Goal: Download file/media

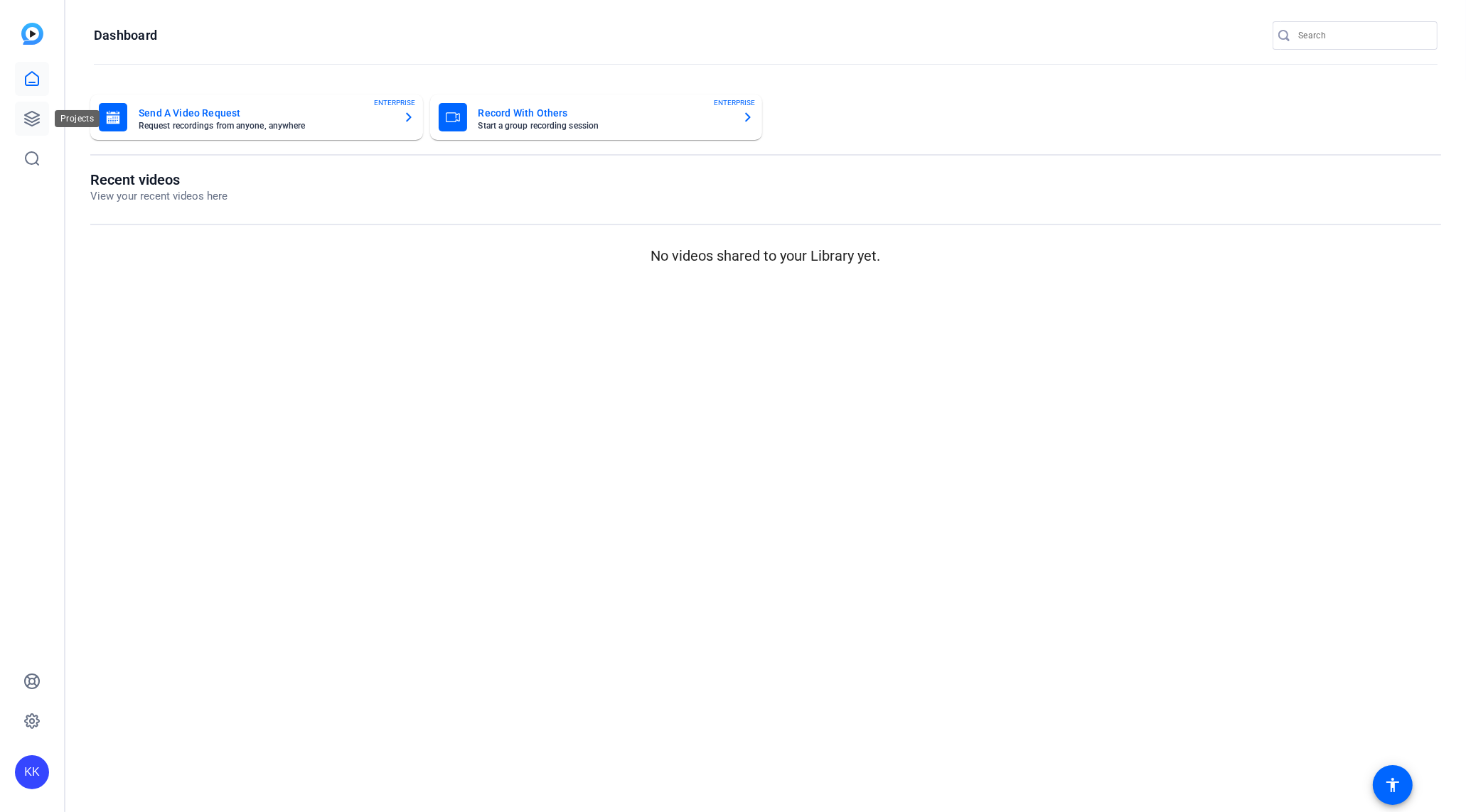
click at [42, 111] on link at bounding box center [32, 118] width 34 height 34
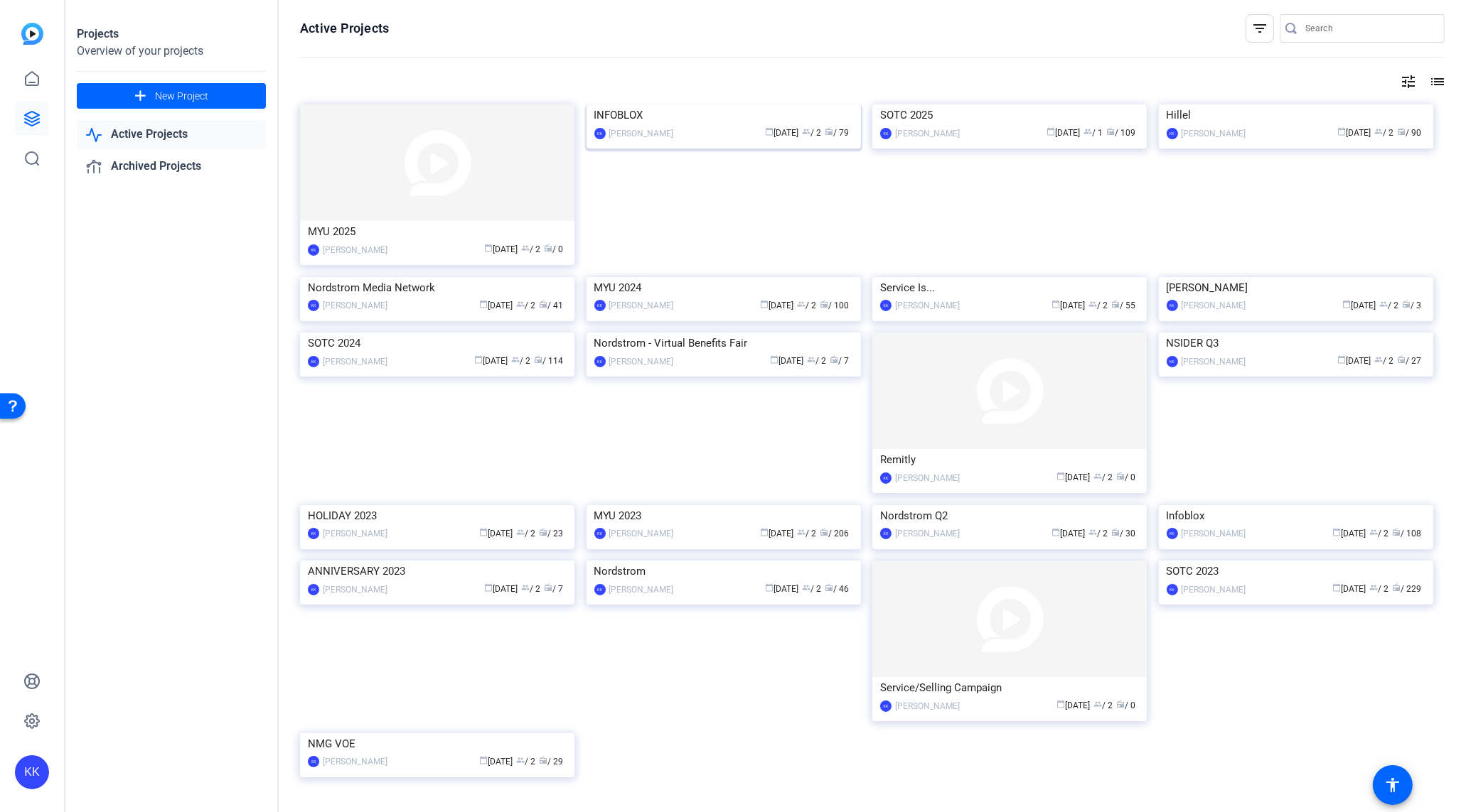
click at [696, 104] on img at bounding box center [724, 104] width 275 height 0
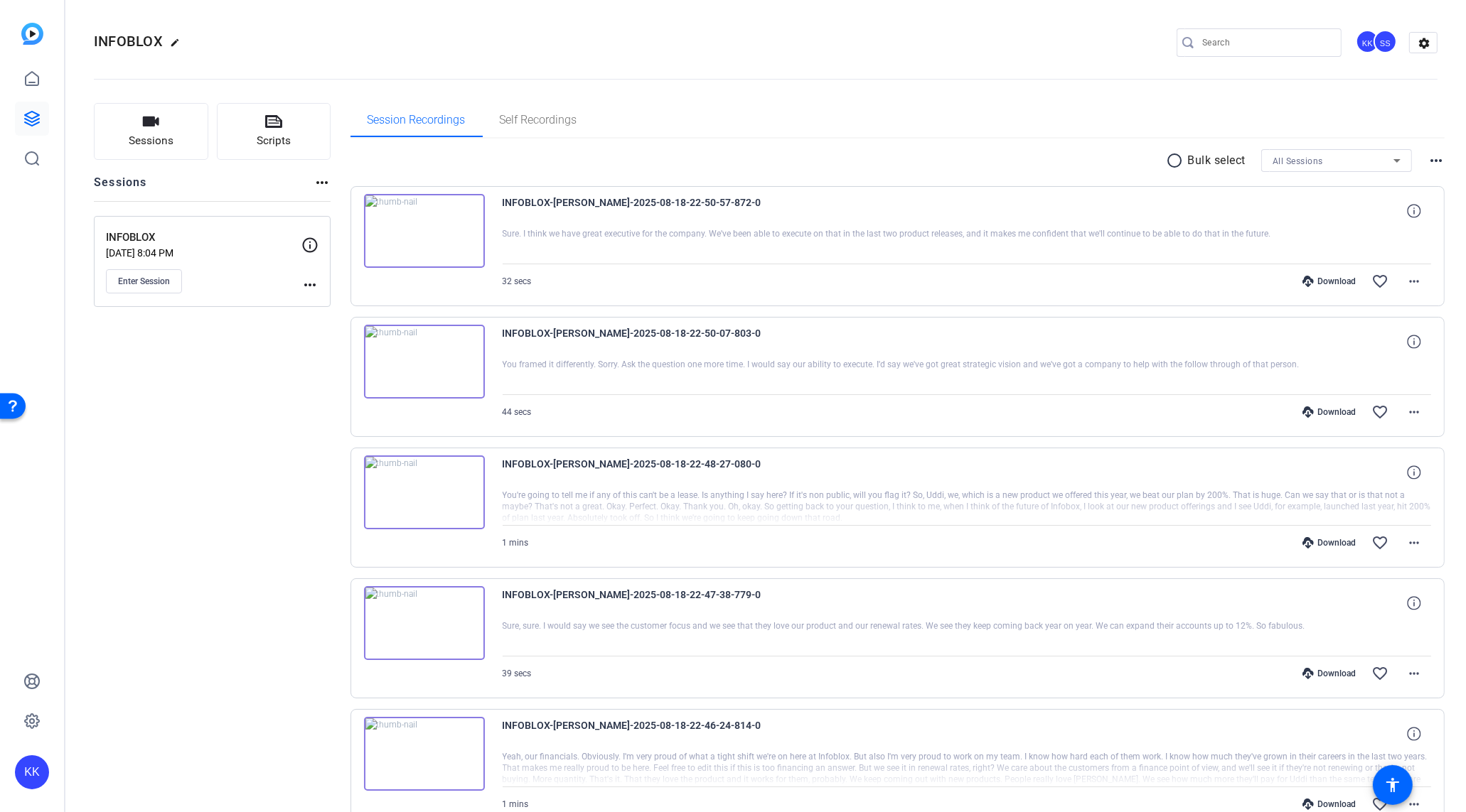
click at [1344, 281] on div "Download" at bounding box center [1329, 281] width 67 height 12
click at [1331, 408] on div "Download" at bounding box center [1329, 412] width 67 height 12
drag, startPoint x: 1338, startPoint y: 541, endPoint x: 1329, endPoint y: 538, distance: 9.5
click at [1337, 541] on div "Download" at bounding box center [1329, 543] width 67 height 12
click at [1337, 671] on div "Download" at bounding box center [1329, 673] width 67 height 12
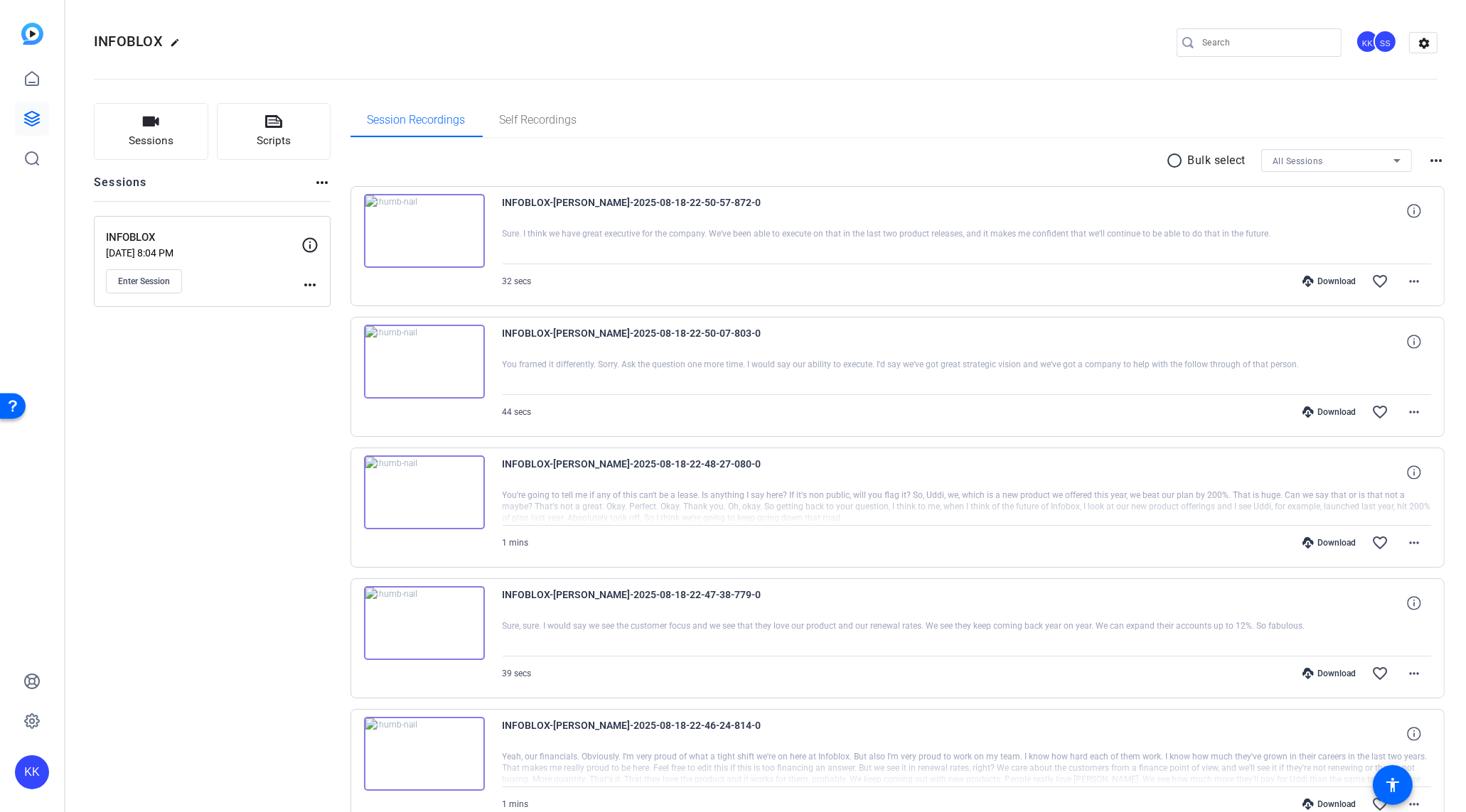
scroll to position [12, 0]
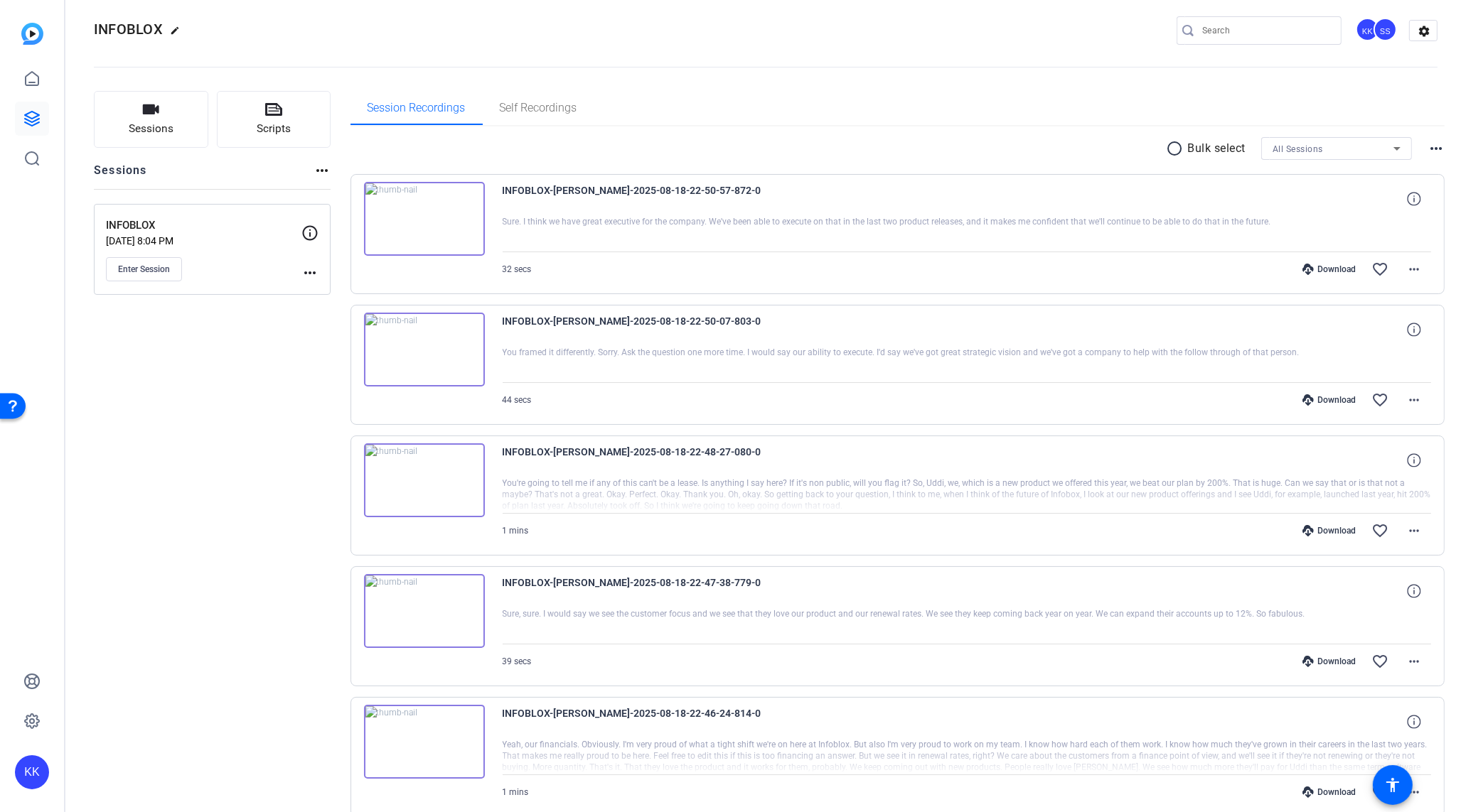
click at [1339, 787] on div "Download" at bounding box center [1329, 792] width 67 height 12
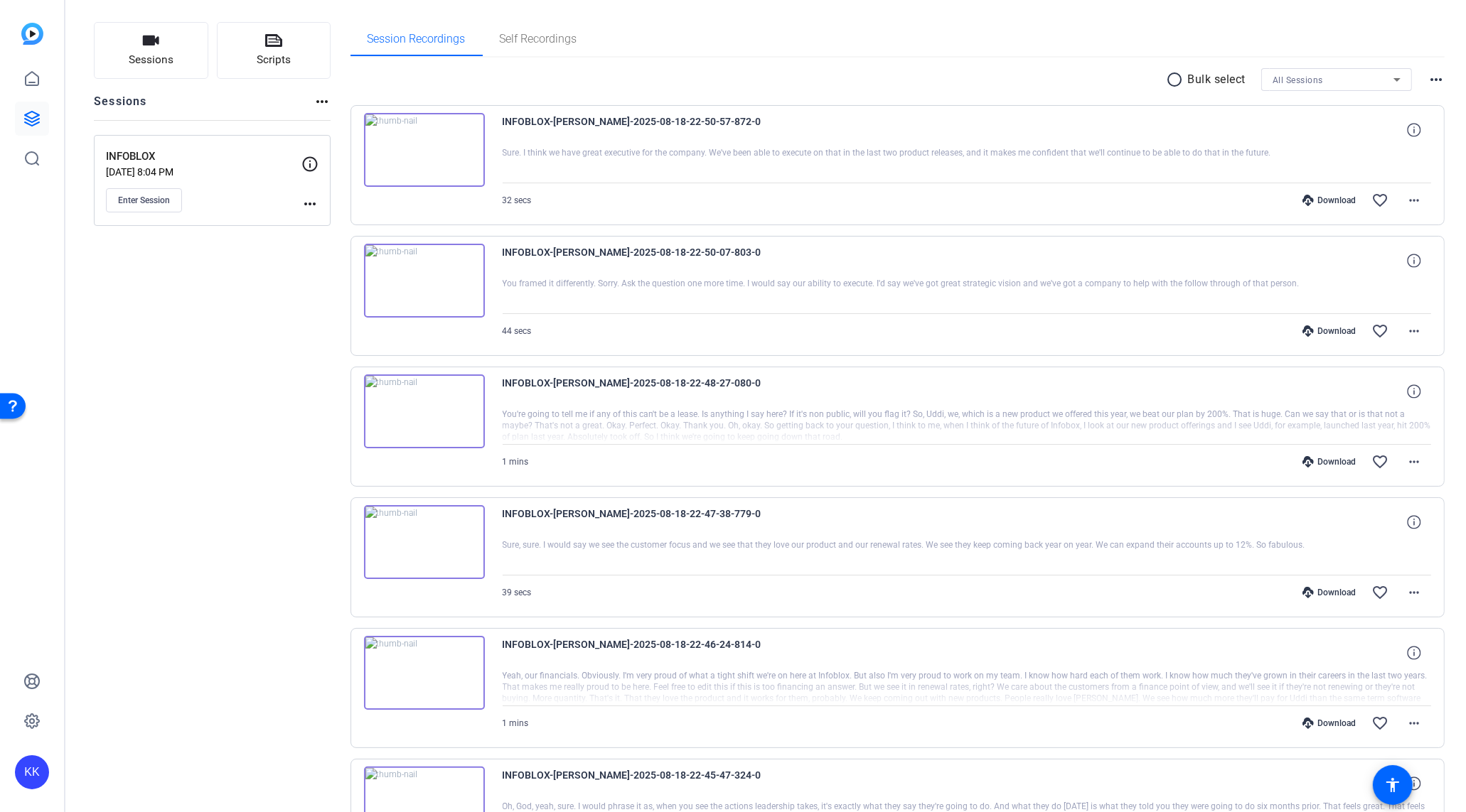
scroll to position [103, 0]
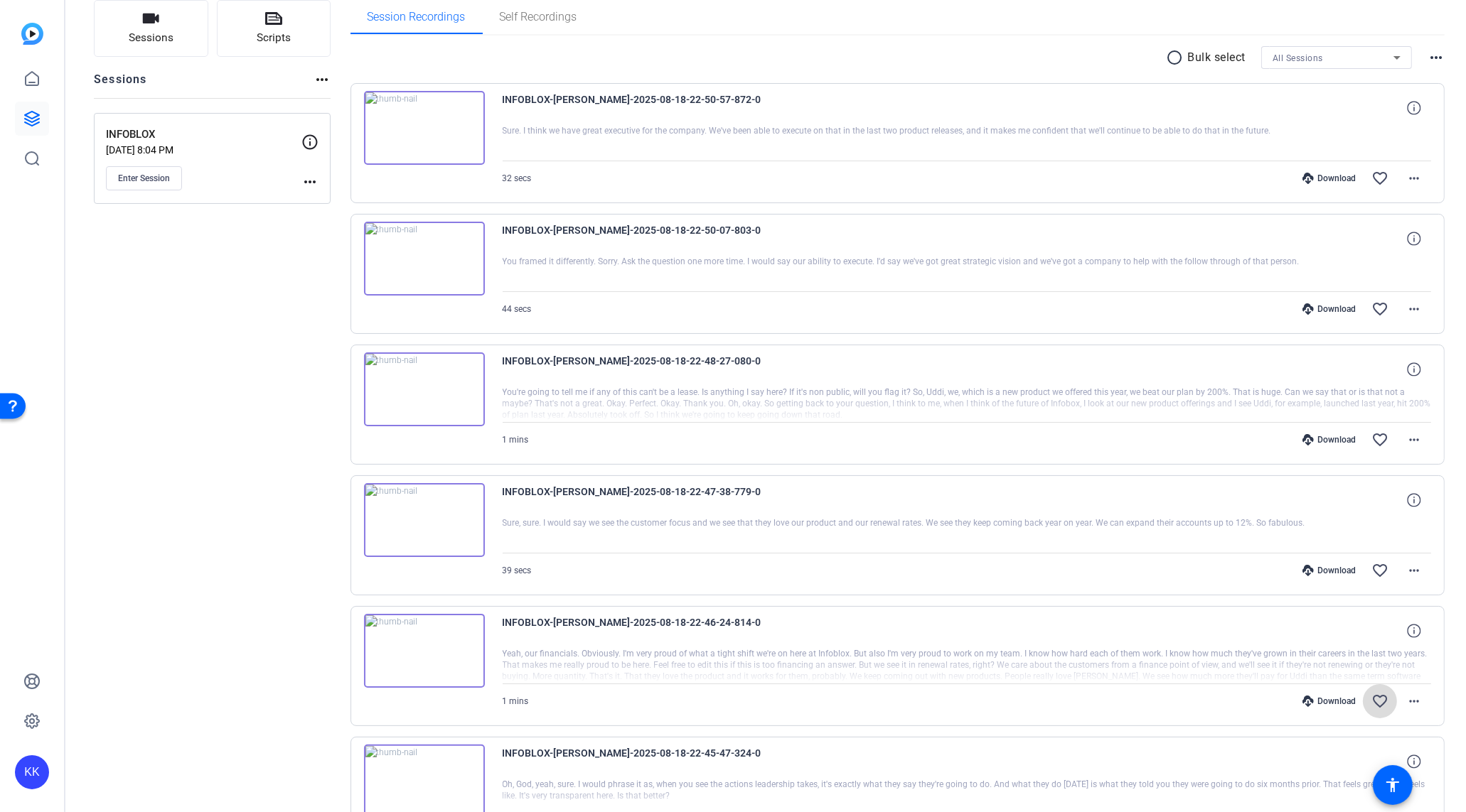
click at [1380, 695] on mat-icon "favorite_border" at bounding box center [1380, 701] width 17 height 17
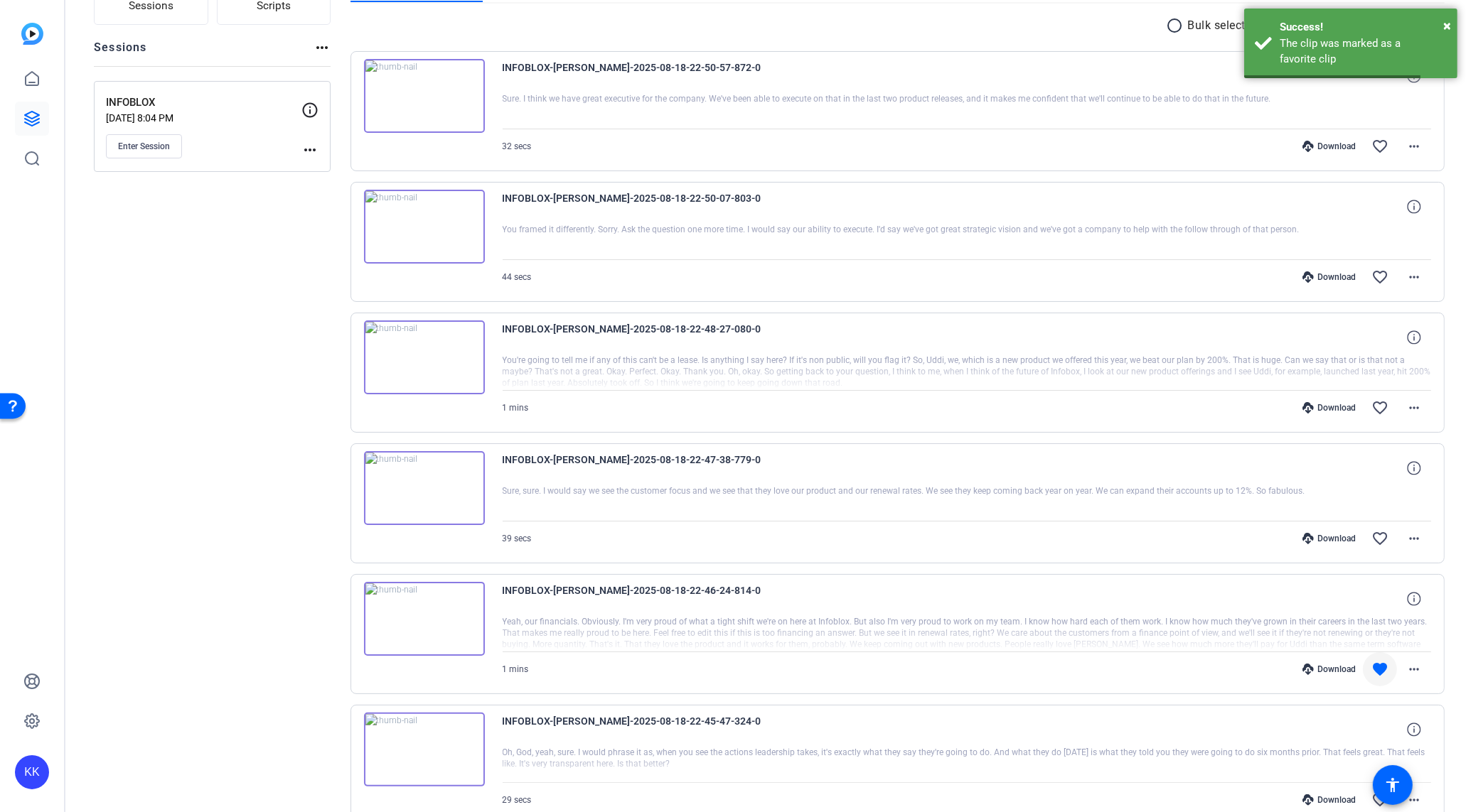
scroll to position [145, 0]
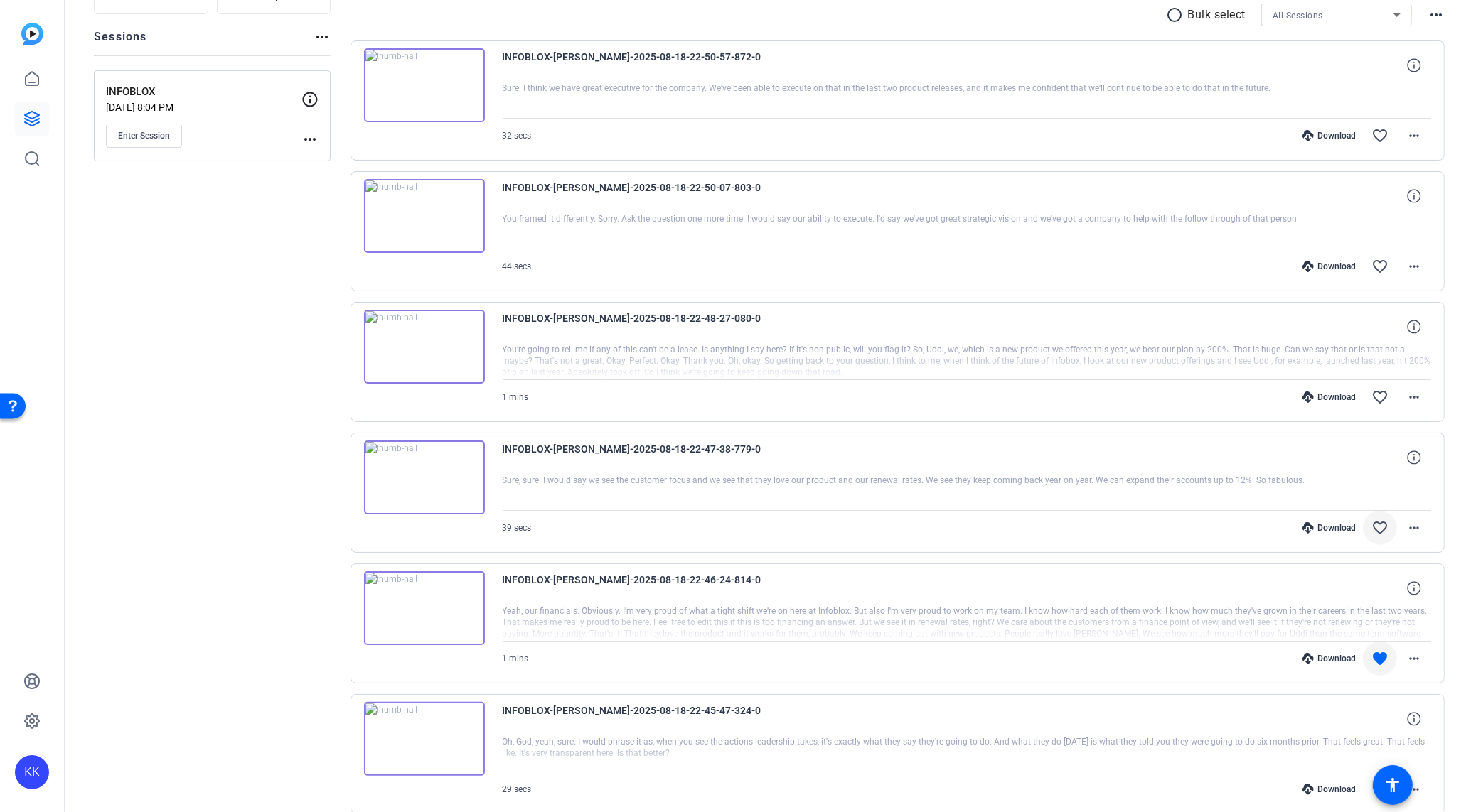
click at [1382, 525] on mat-icon "favorite_border" at bounding box center [1380, 528] width 17 height 17
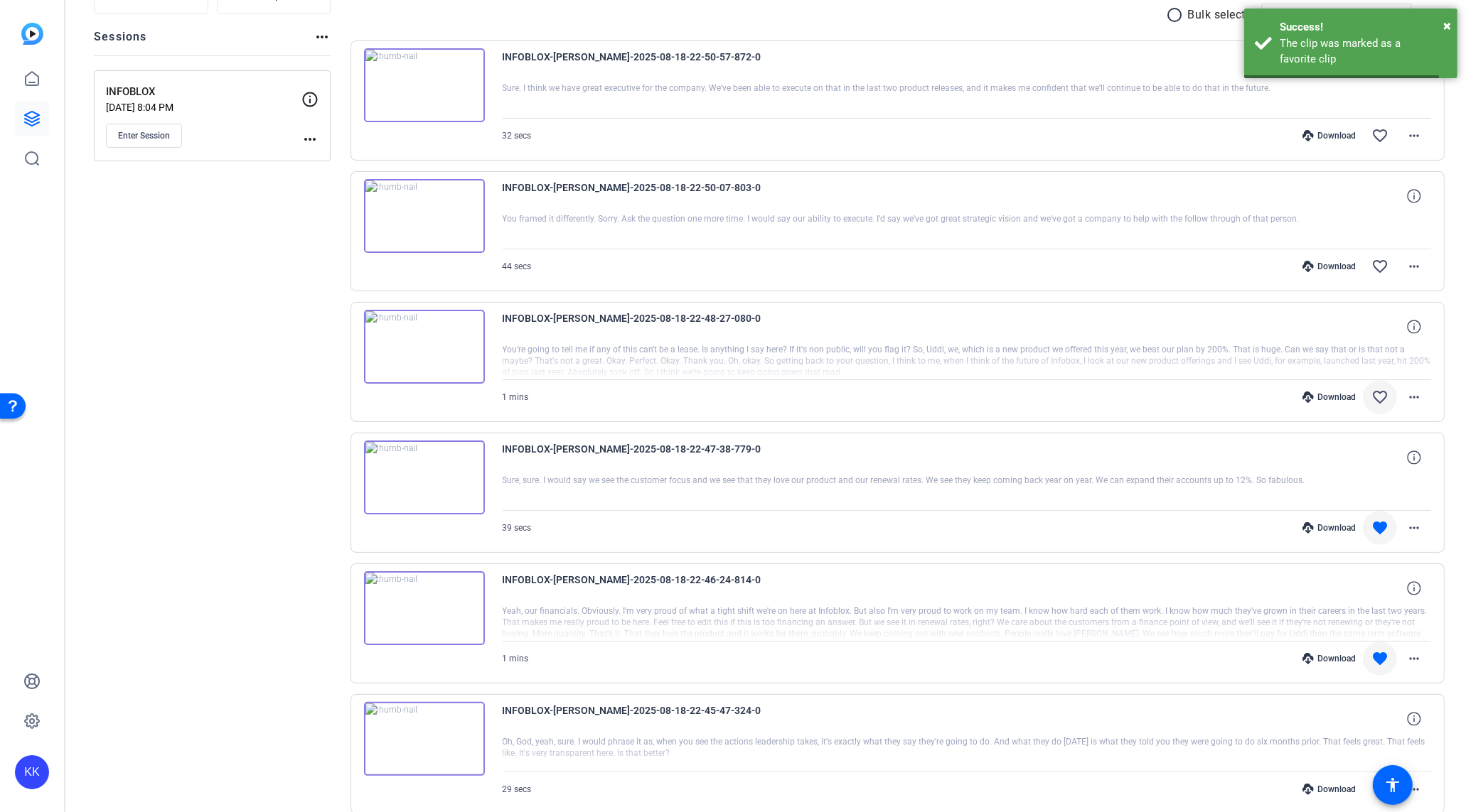
click at [1381, 389] on mat-icon "favorite_border" at bounding box center [1380, 397] width 17 height 17
click at [1386, 267] on mat-icon "favorite_border" at bounding box center [1380, 266] width 17 height 17
click at [1376, 137] on mat-icon "favorite_border" at bounding box center [1380, 135] width 17 height 17
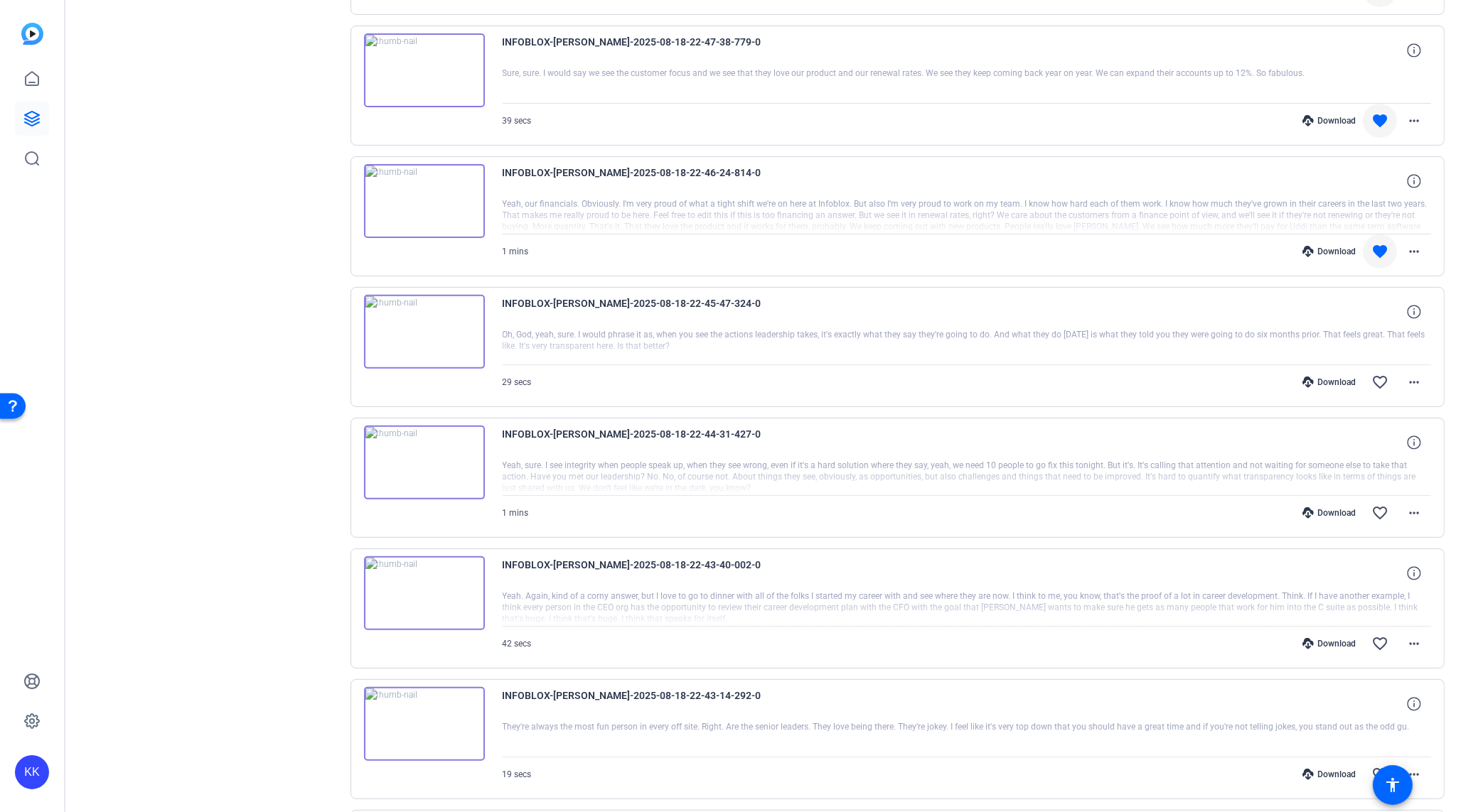
scroll to position [555, 0]
click at [1333, 374] on div "Download" at bounding box center [1329, 380] width 67 height 12
click at [1335, 497] on div "Download favorite_border more_horiz" at bounding box center [1106, 511] width 651 height 34
click at [1335, 505] on div "Download" at bounding box center [1329, 511] width 67 height 12
click at [1336, 637] on div "Download" at bounding box center [1329, 642] width 67 height 12
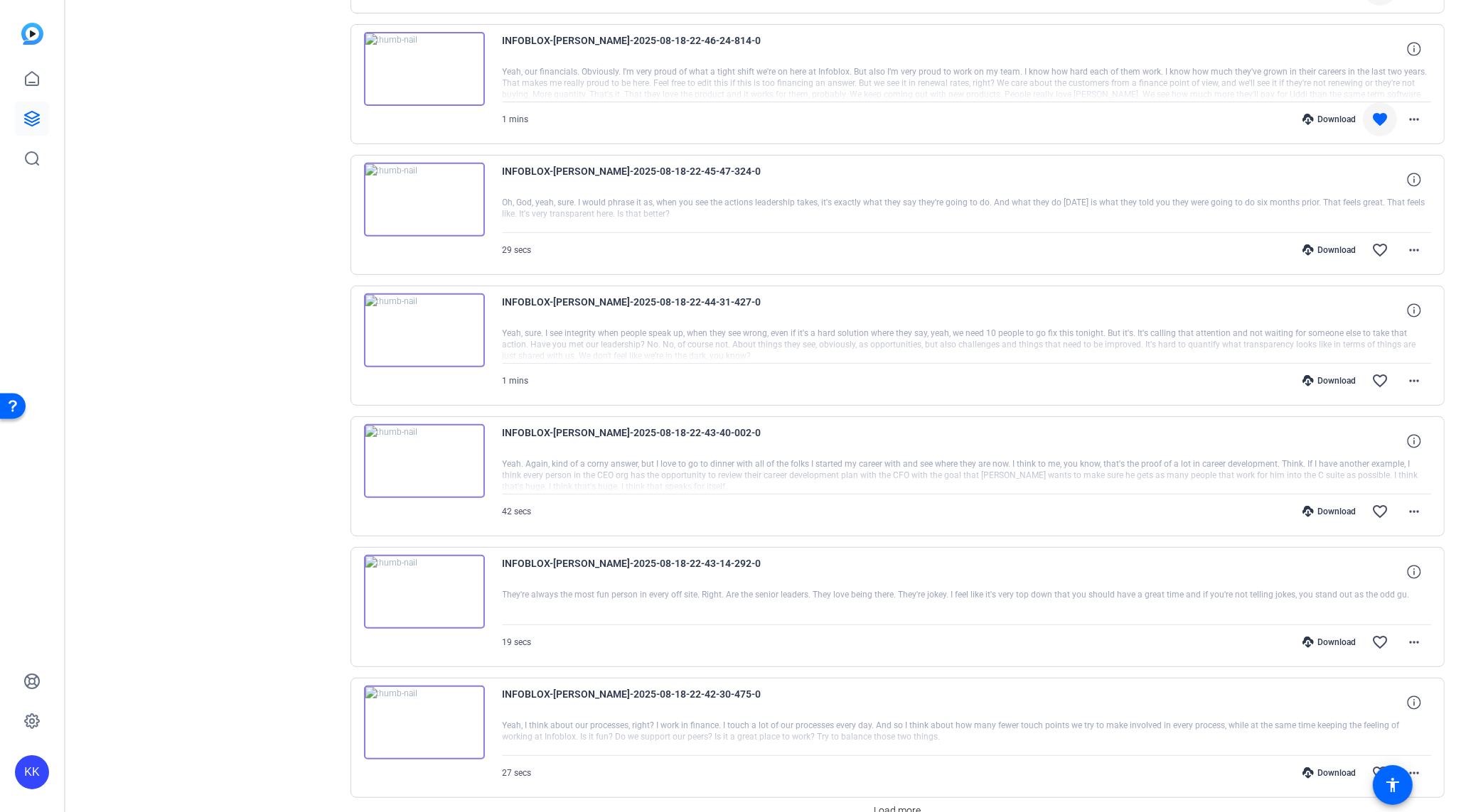
scroll to position [687, 0]
click at [1334, 634] on div "Download" at bounding box center [1329, 640] width 67 height 12
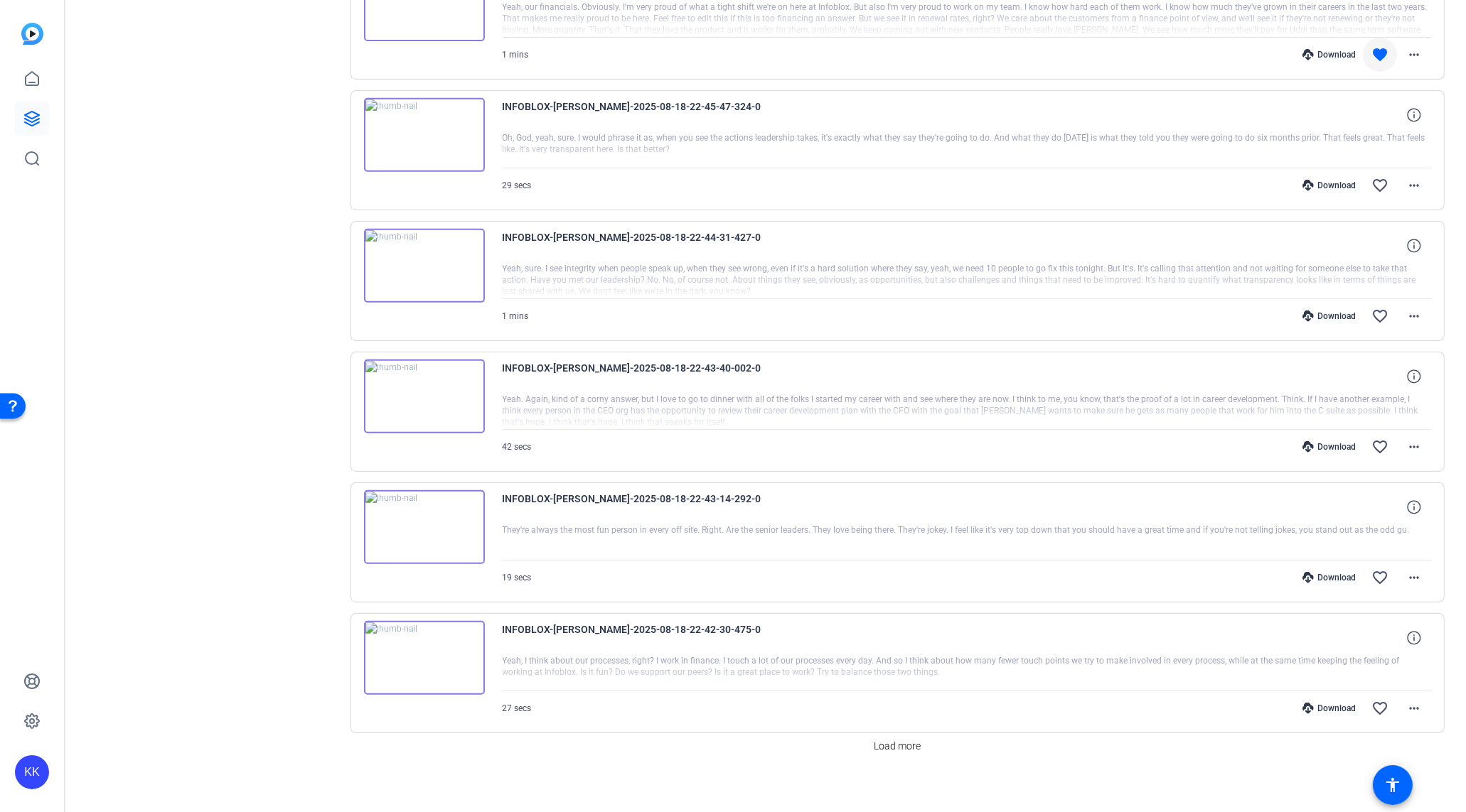
click at [1345, 703] on div "Download" at bounding box center [1329, 708] width 67 height 12
click at [1380, 700] on mat-icon "favorite_border" at bounding box center [1380, 708] width 17 height 17
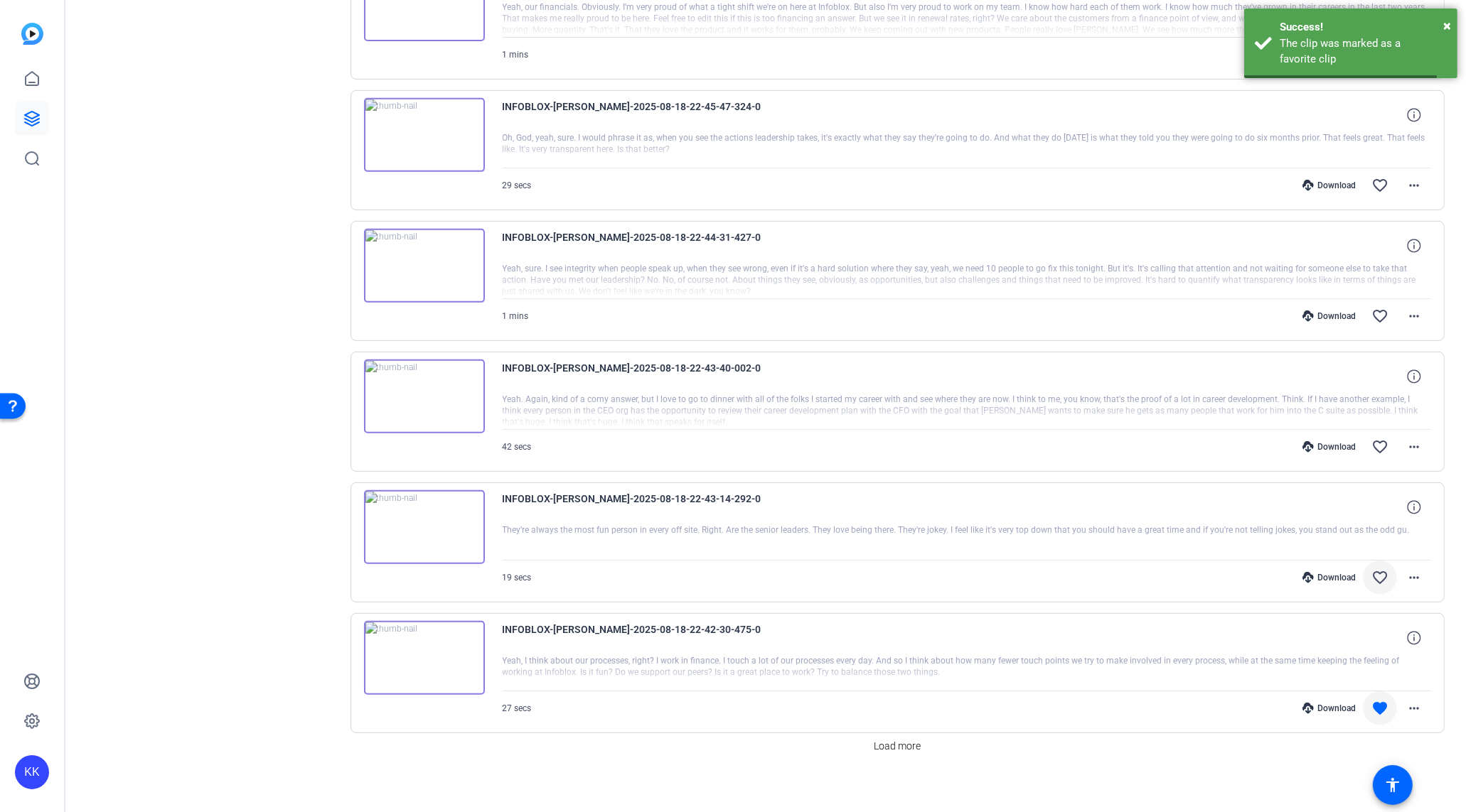
click at [1383, 569] on mat-icon "favorite_border" at bounding box center [1380, 577] width 17 height 17
click at [1378, 439] on mat-icon "favorite_border" at bounding box center [1380, 447] width 17 height 17
click at [1380, 308] on mat-icon "favorite_border" at bounding box center [1380, 316] width 17 height 17
click at [1382, 179] on mat-icon "favorite_border" at bounding box center [1380, 185] width 17 height 17
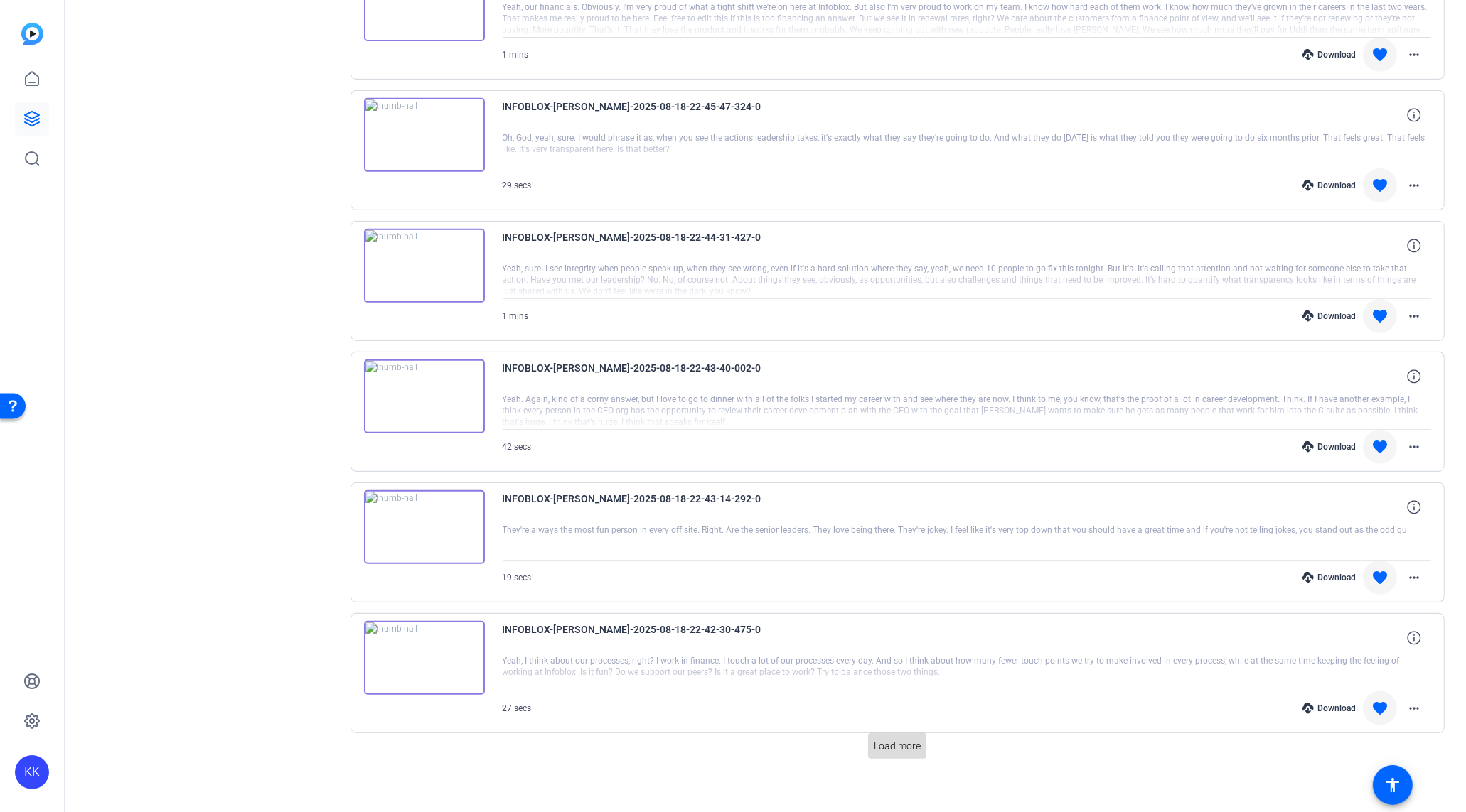
click at [894, 739] on span "Load more" at bounding box center [897, 747] width 47 height 15
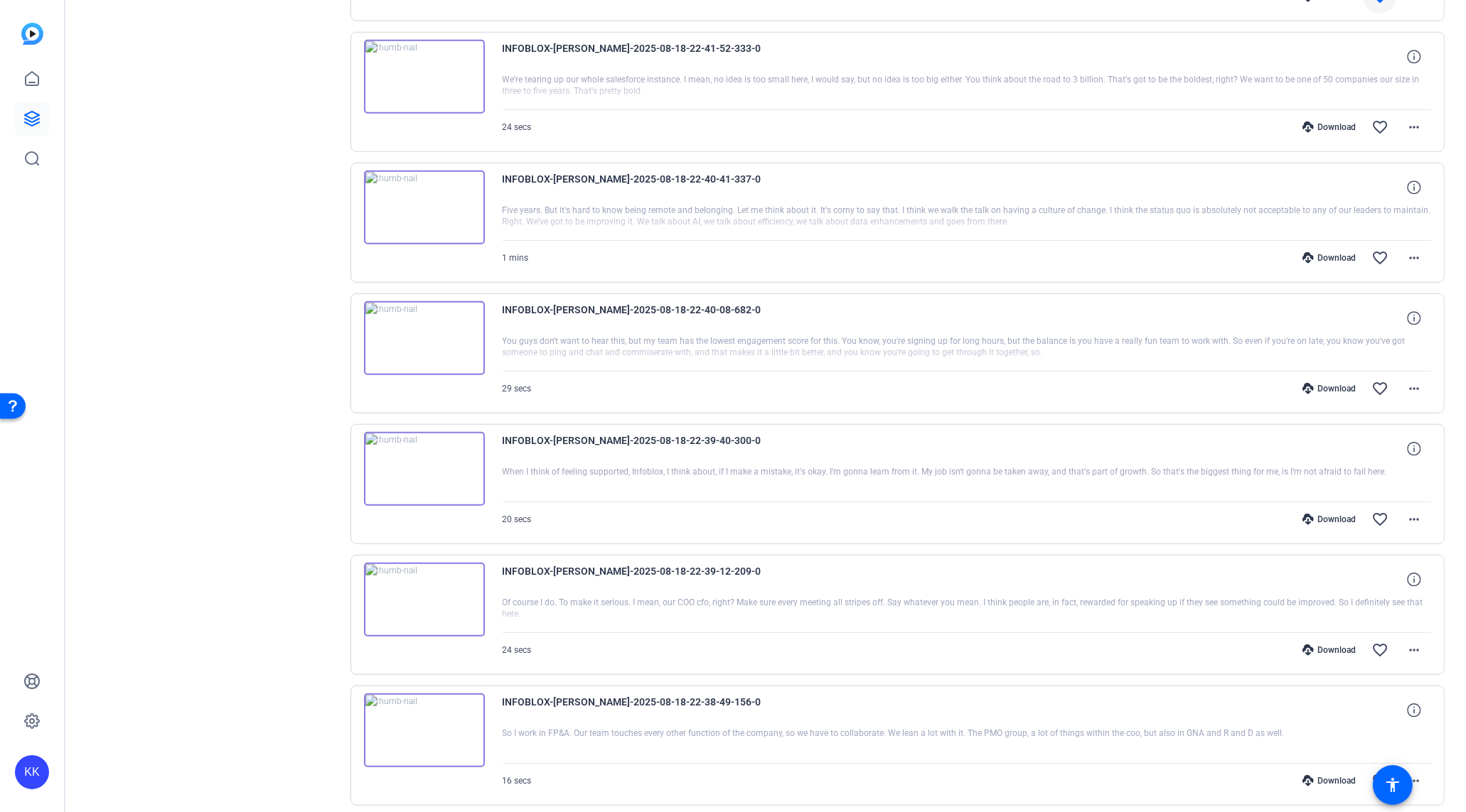
scroll to position [1483, 0]
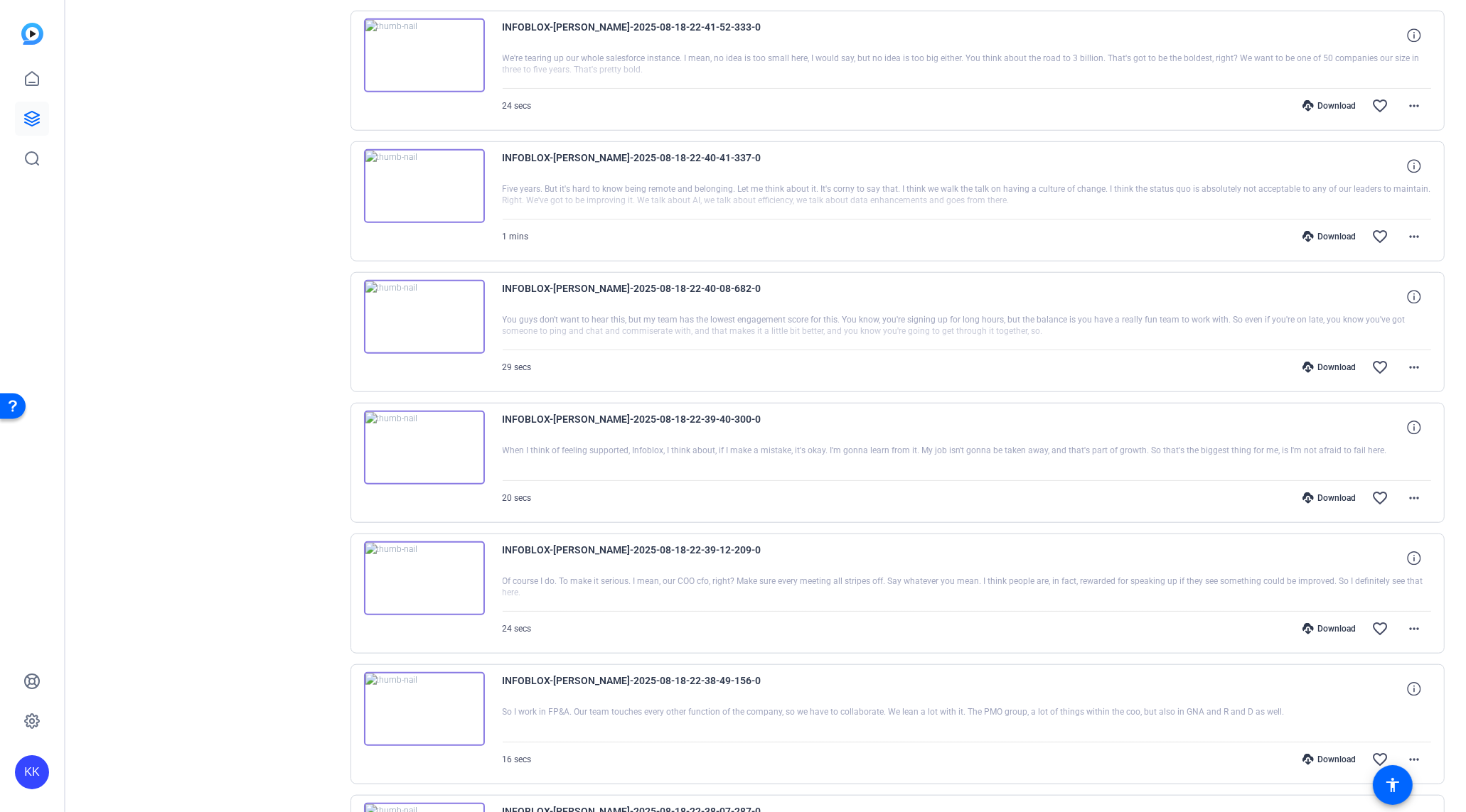
click at [1344, 100] on div "Download" at bounding box center [1329, 106] width 67 height 12
click at [1335, 231] on div "Download" at bounding box center [1329, 236] width 67 height 12
click at [1339, 362] on div "Download" at bounding box center [1329, 367] width 67 height 12
click at [1335, 493] on div "Download" at bounding box center [1329, 498] width 67 height 12
click at [1344, 624] on div "Download" at bounding box center [1329, 629] width 67 height 12
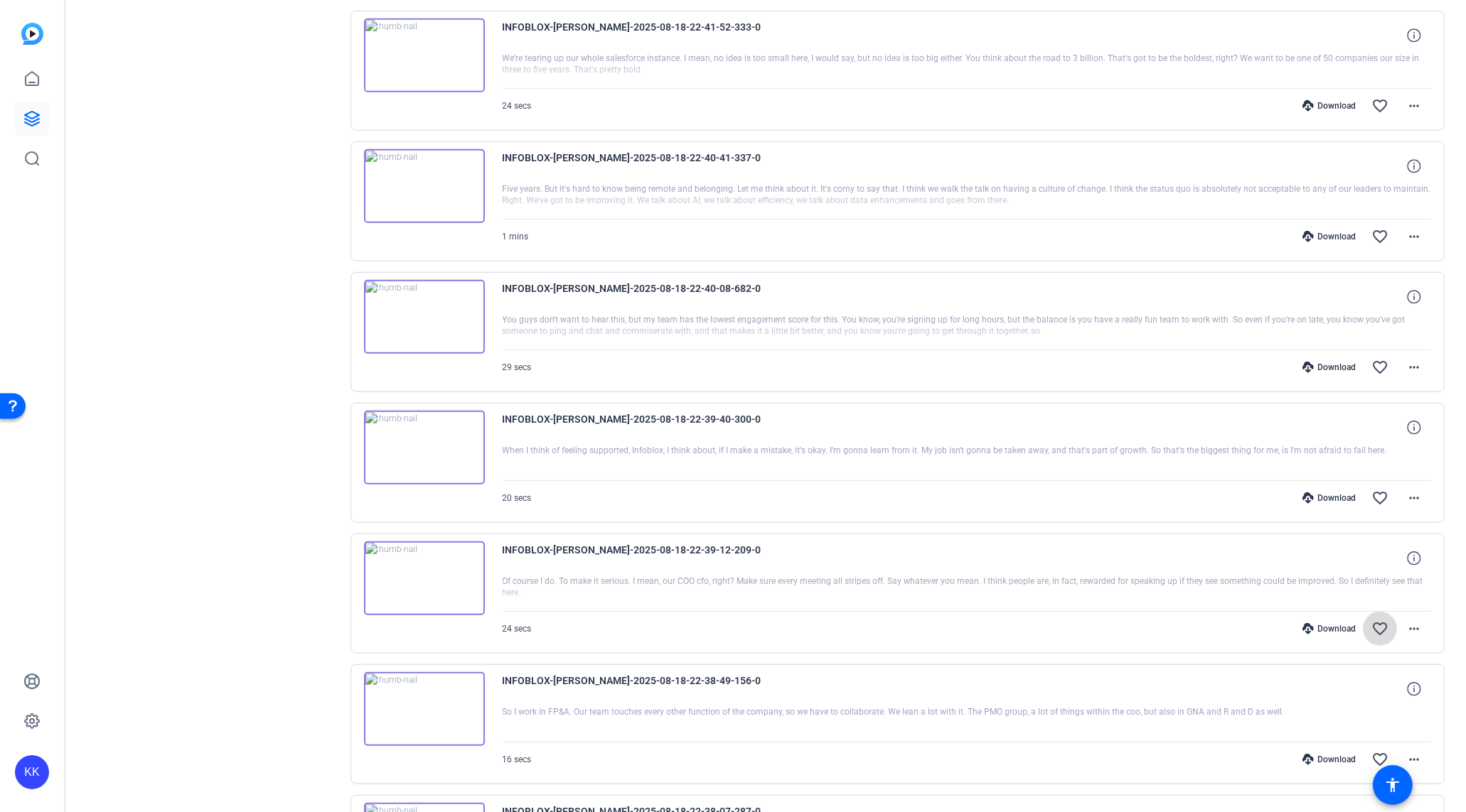
click at [1379, 620] on mat-icon "favorite_border" at bounding box center [1380, 628] width 17 height 17
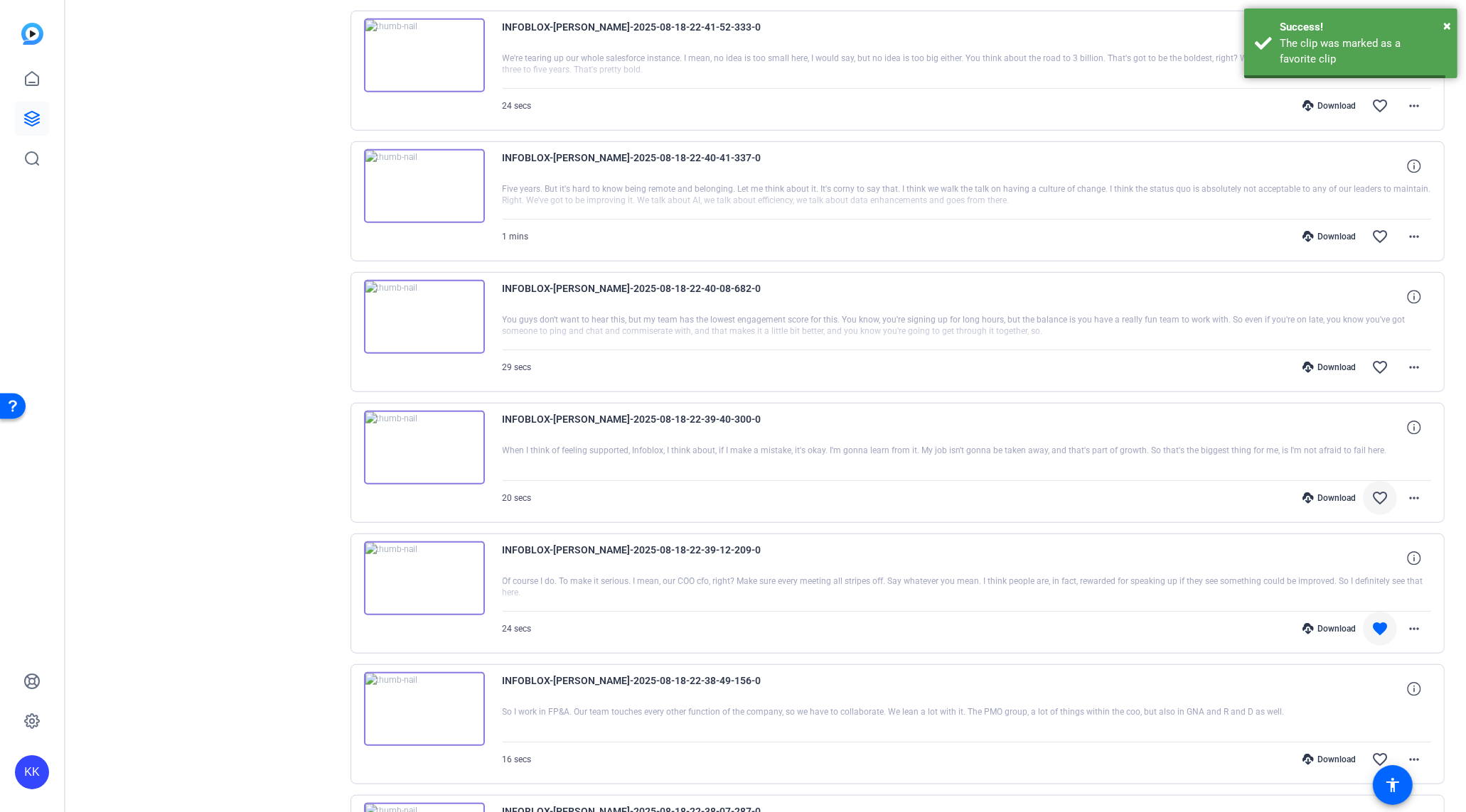
click at [1385, 490] on mat-icon "favorite_border" at bounding box center [1380, 498] width 17 height 17
click at [1374, 359] on mat-icon "favorite_border" at bounding box center [1380, 367] width 17 height 17
click at [1383, 220] on span at bounding box center [1380, 237] width 34 height 34
click at [1380, 104] on span at bounding box center [1380, 106] width 34 height 34
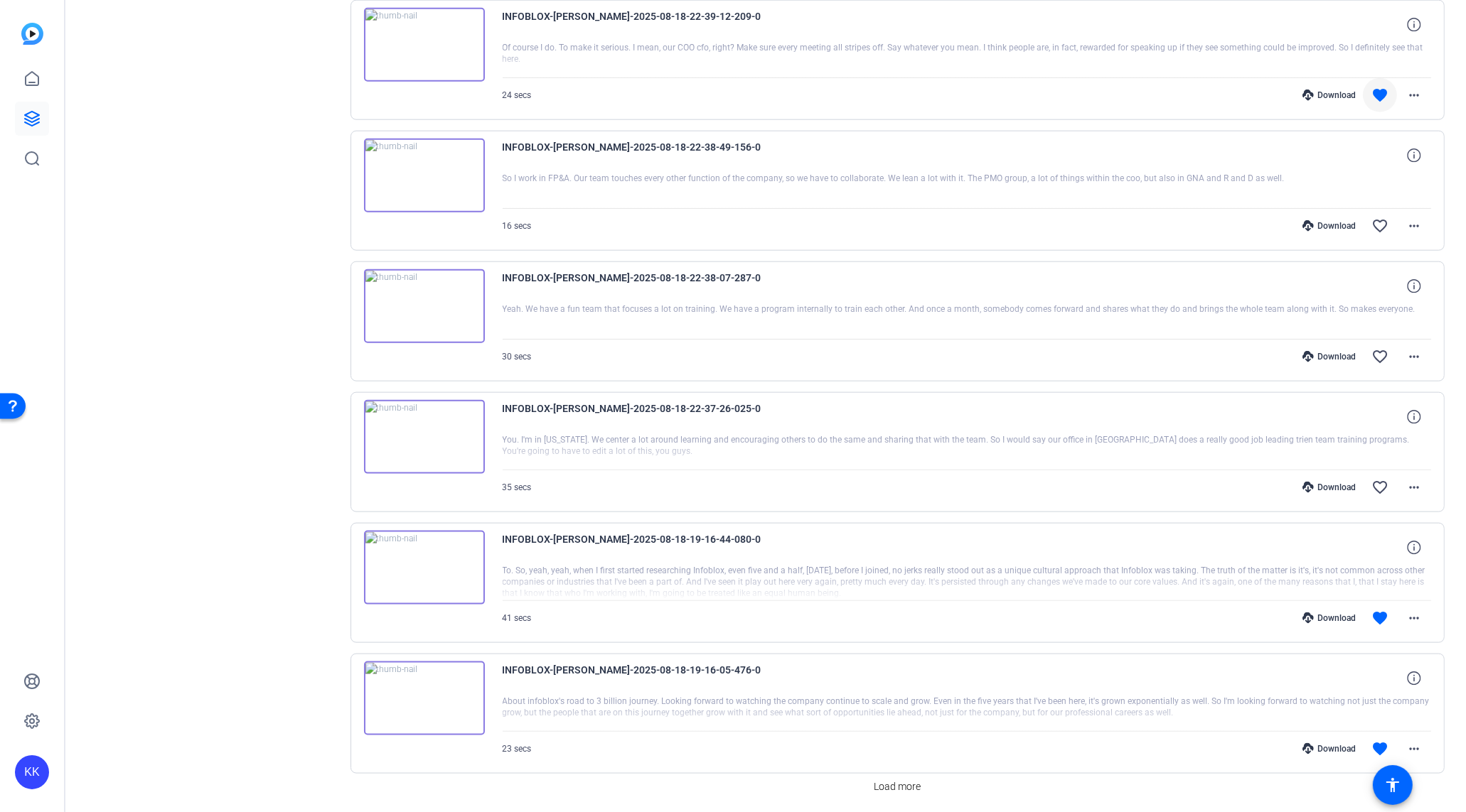
scroll to position [2047, 0]
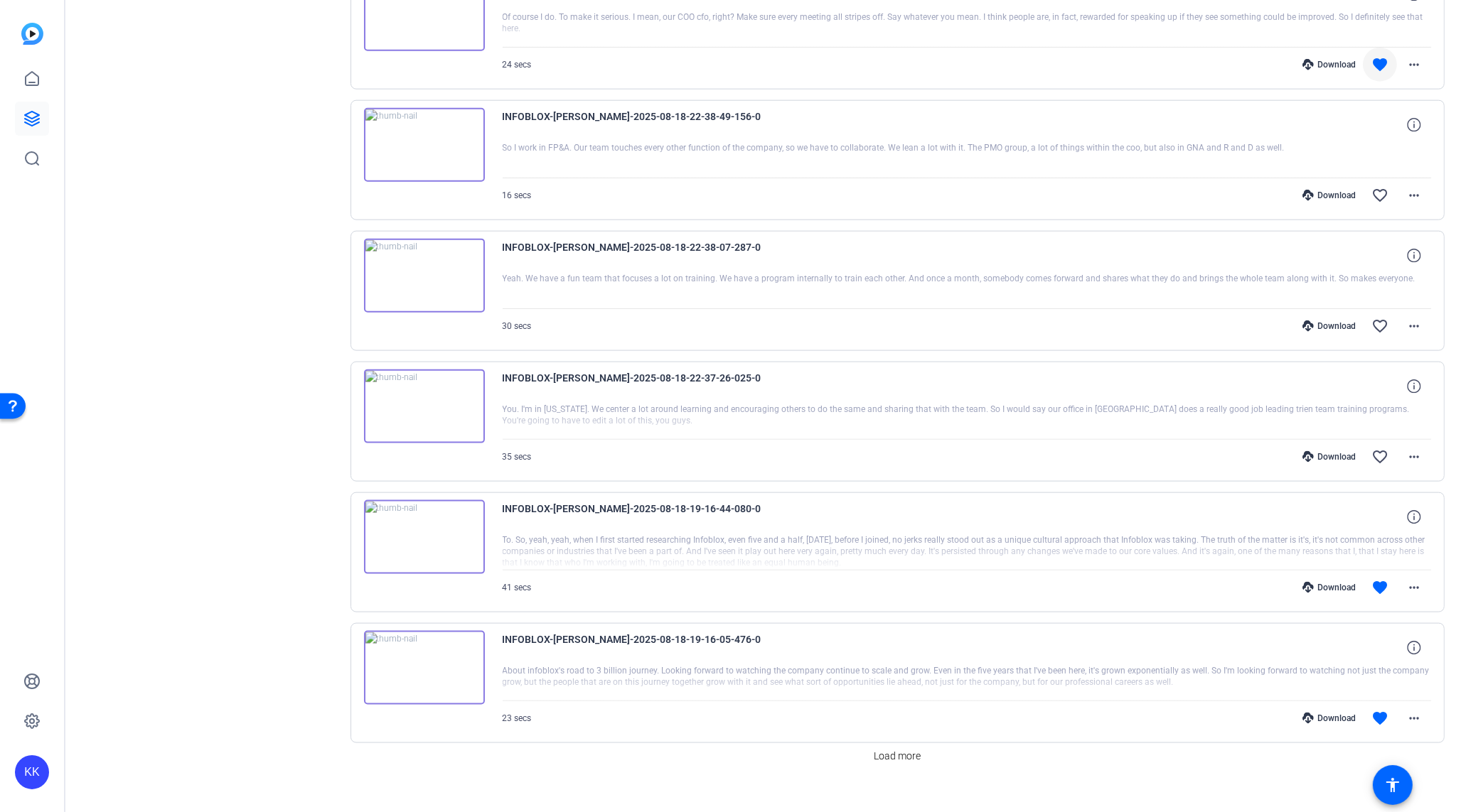
click at [1229, 440] on div "Download favorite_border more_horiz" at bounding box center [1106, 457] width 651 height 34
click at [1337, 189] on div "Download" at bounding box center [1329, 195] width 67 height 12
click at [1333, 320] on div "Download" at bounding box center [1329, 326] width 67 height 12
click at [1332, 451] on div "Download" at bounding box center [1329, 457] width 67 height 12
click at [1383, 449] on mat-icon "favorite_border" at bounding box center [1380, 457] width 17 height 17
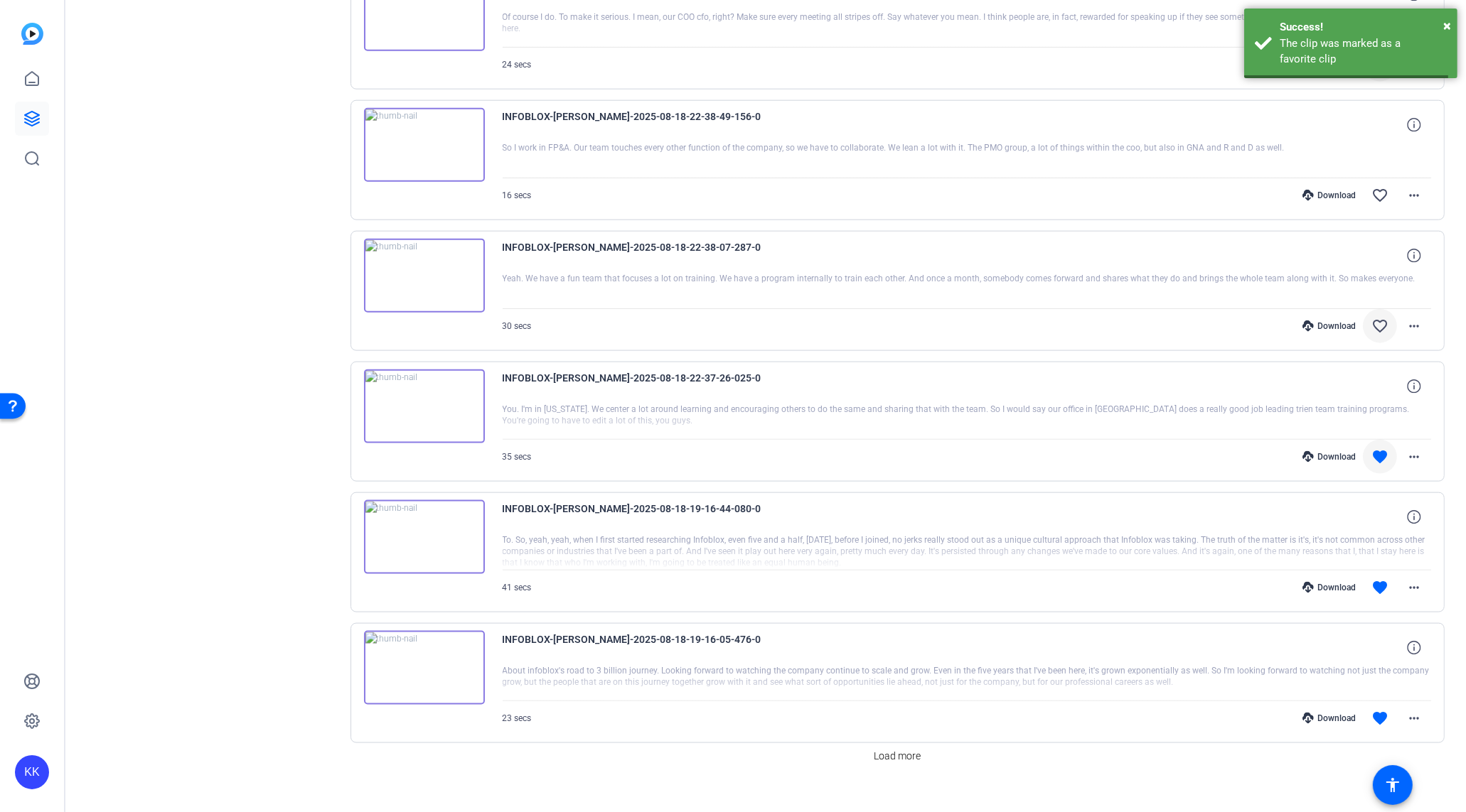
click at [1383, 318] on mat-icon "favorite_border" at bounding box center [1380, 326] width 17 height 17
click at [1382, 187] on mat-icon "favorite_border" at bounding box center [1380, 195] width 17 height 17
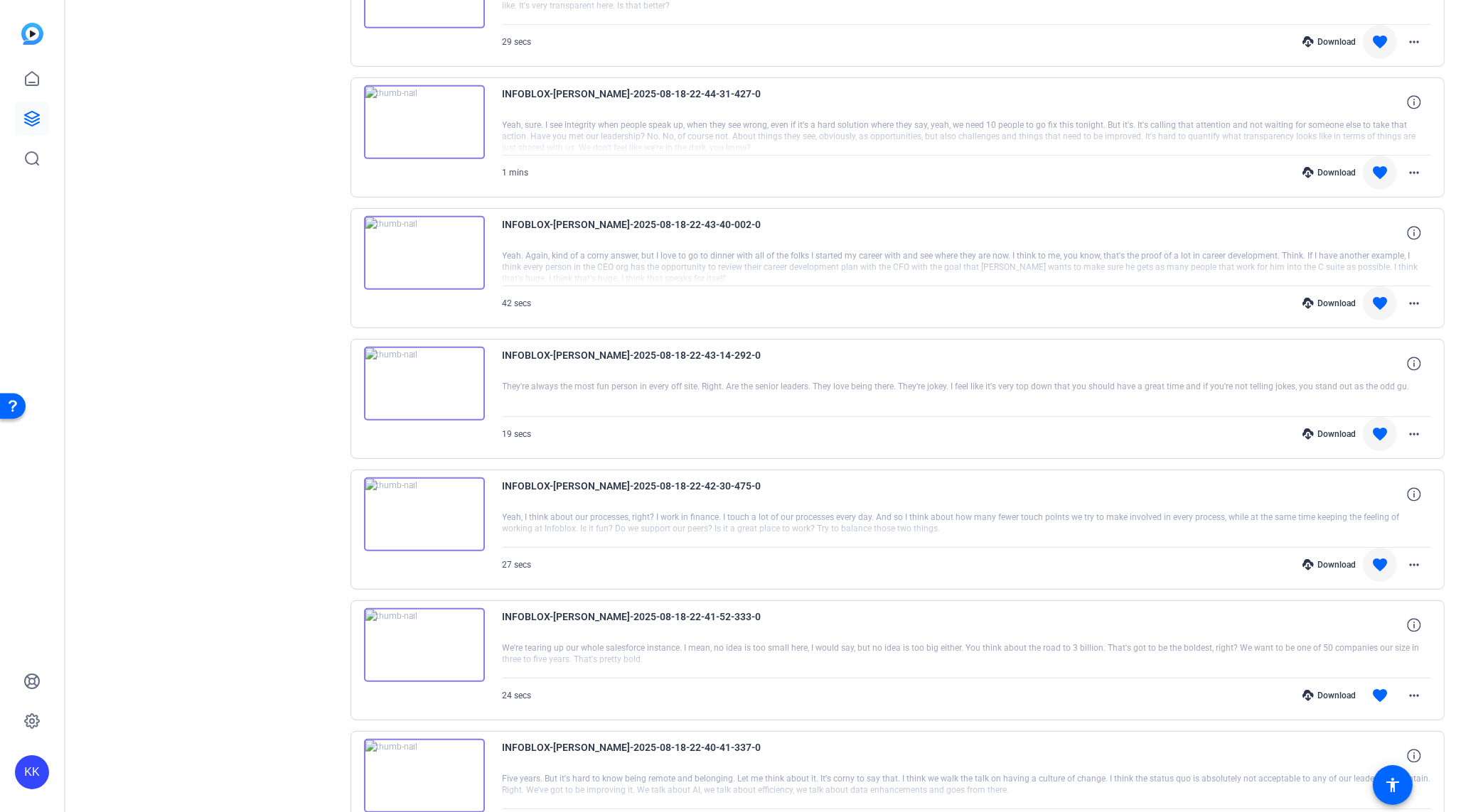
scroll to position [894, 0]
